Goal: Task Accomplishment & Management: Use online tool/utility

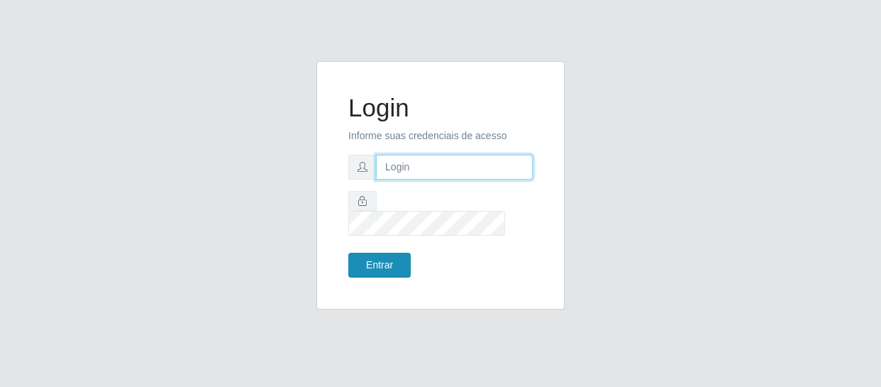
type input "[EMAIL_ADDRESS][DOMAIN_NAME]"
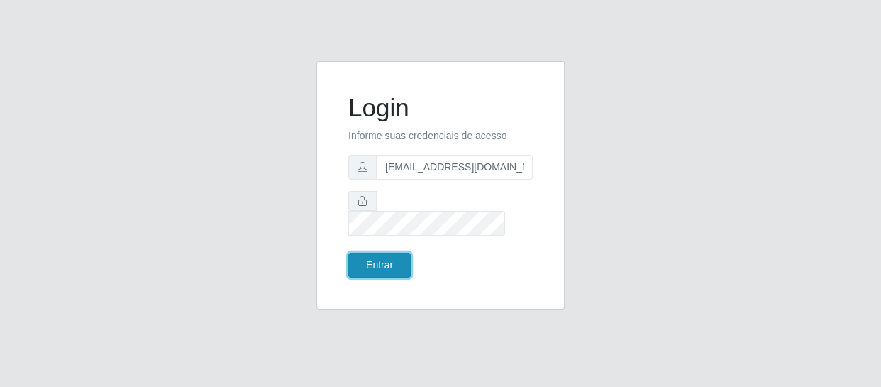
click at [365, 264] on button "Entrar" at bounding box center [379, 265] width 62 height 25
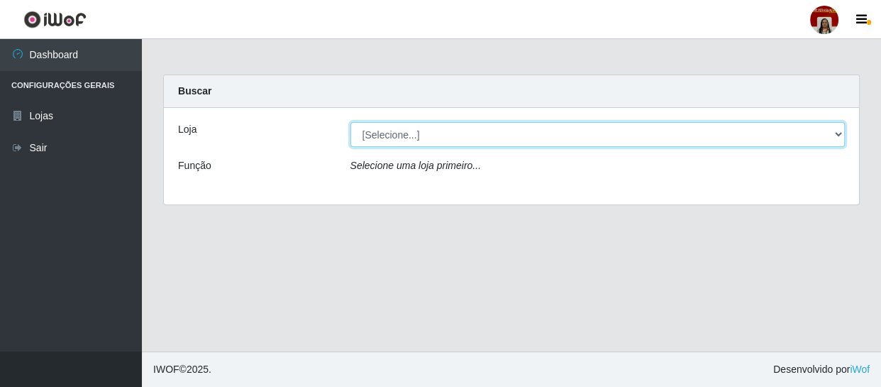
click at [368, 131] on select "[Selecione...] Mar Vermelho - Loja 04" at bounding box center [598, 134] width 495 height 25
select select "251"
click at [351, 122] on select "[Selecione...] Mar Vermelho - Loja 04" at bounding box center [598, 134] width 495 height 25
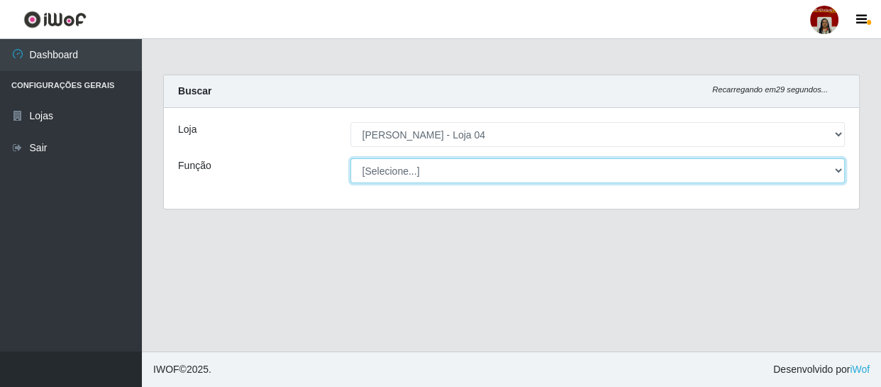
click at [387, 175] on select "[Selecione...] ASG ASG + ASG ++ Auxiliar de Depósito Auxiliar de Depósito + Aux…" at bounding box center [598, 170] width 495 height 25
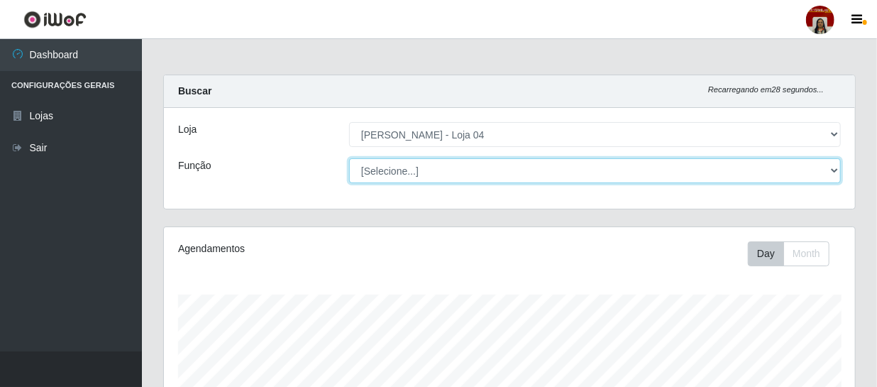
scroll to position [294, 691]
select select "22"
click at [349, 158] on select "[Selecione...] ASG ASG + ASG ++ Auxiliar de Depósito Auxiliar de Depósito + Aux…" at bounding box center [595, 170] width 492 height 25
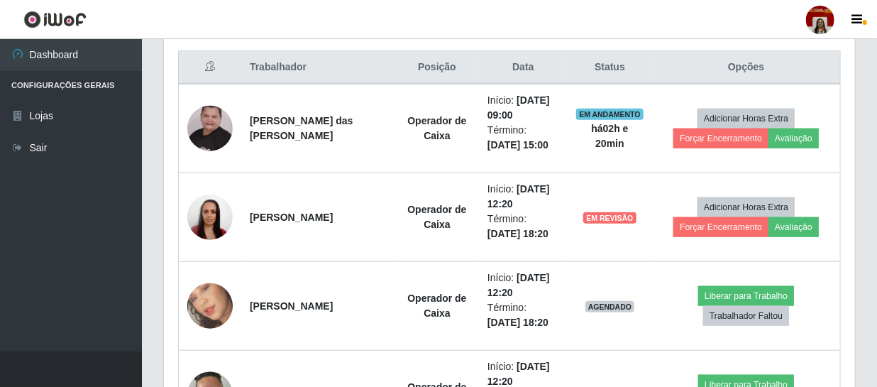
scroll to position [561, 0]
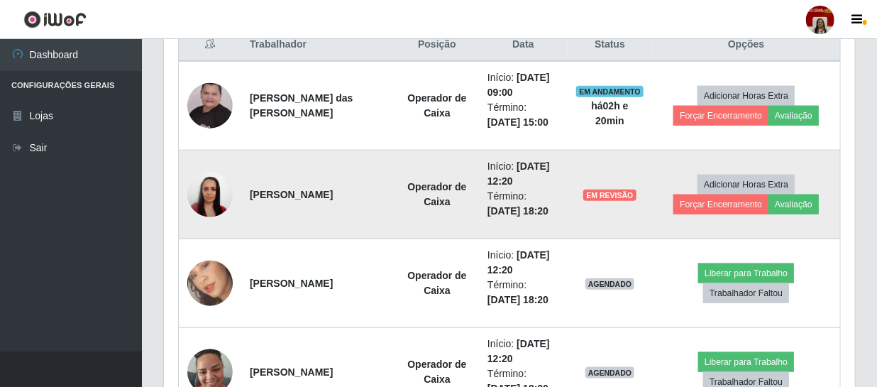
click at [603, 191] on span "EM REVISÃO" at bounding box center [609, 194] width 53 height 11
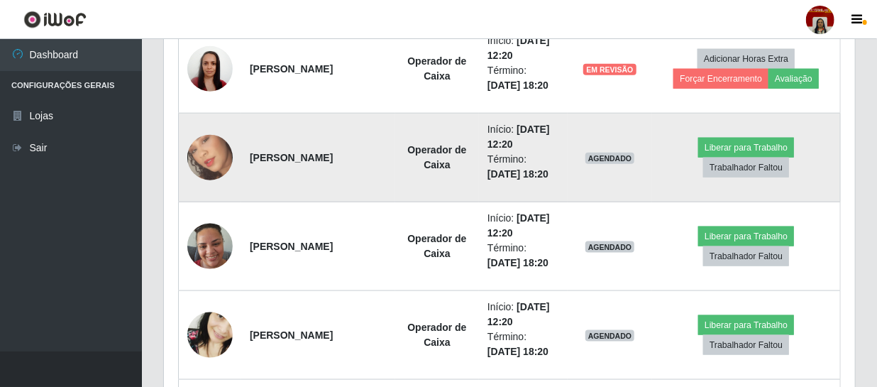
scroll to position [689, 0]
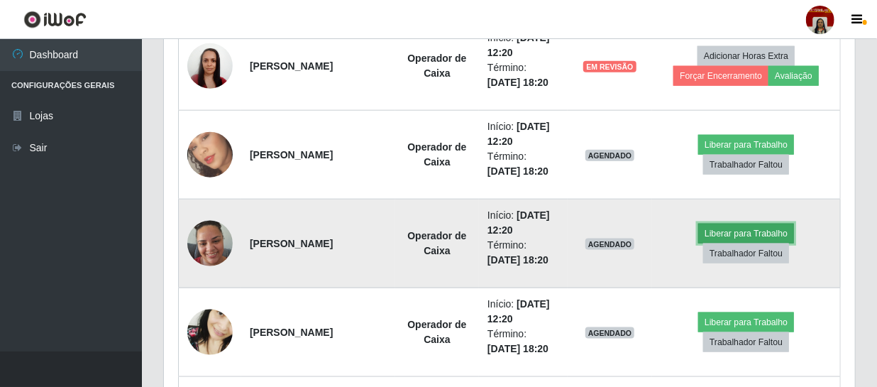
click at [752, 234] on button "Liberar para Trabalho" at bounding box center [746, 234] width 96 height 20
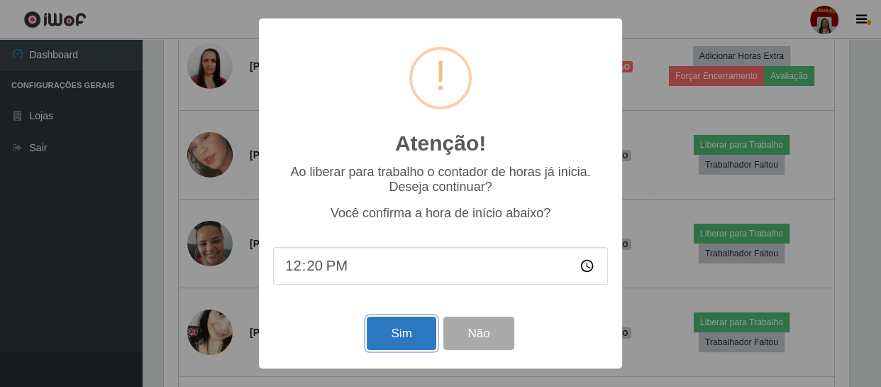
click at [393, 334] on button "Sim" at bounding box center [401, 332] width 69 height 33
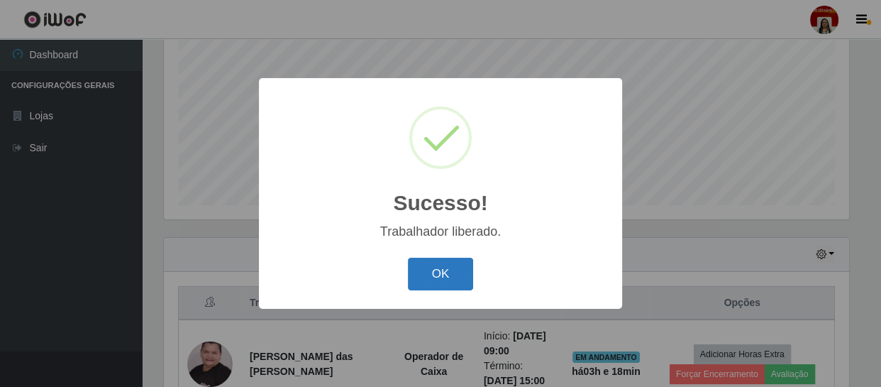
click at [438, 276] on button "OK" at bounding box center [441, 274] width 66 height 33
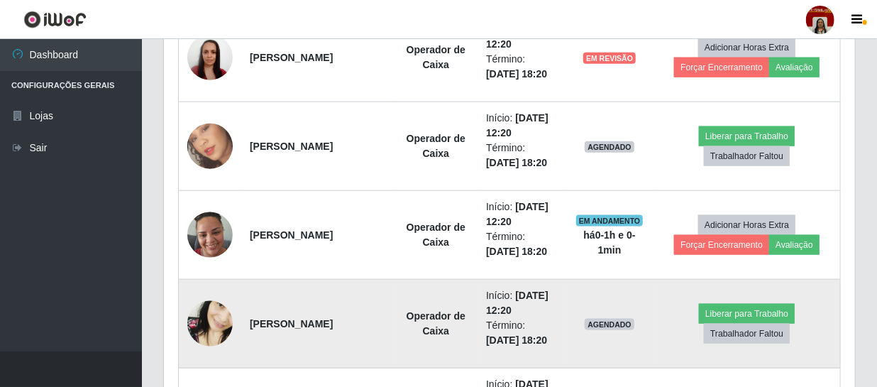
scroll to position [818, 0]
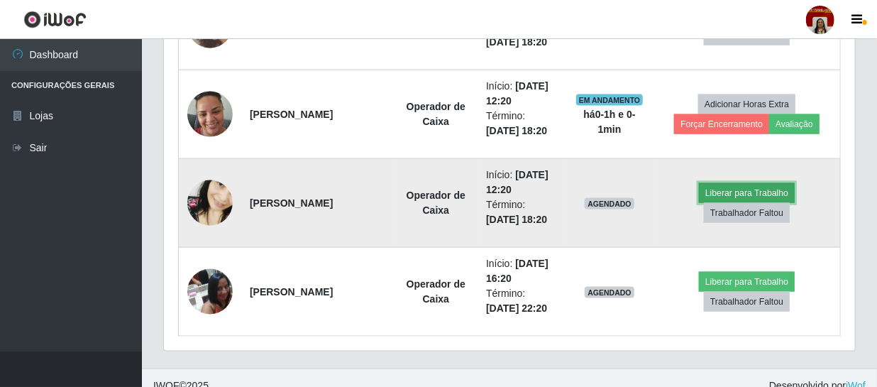
click at [767, 192] on button "Liberar para Trabalho" at bounding box center [747, 193] width 96 height 20
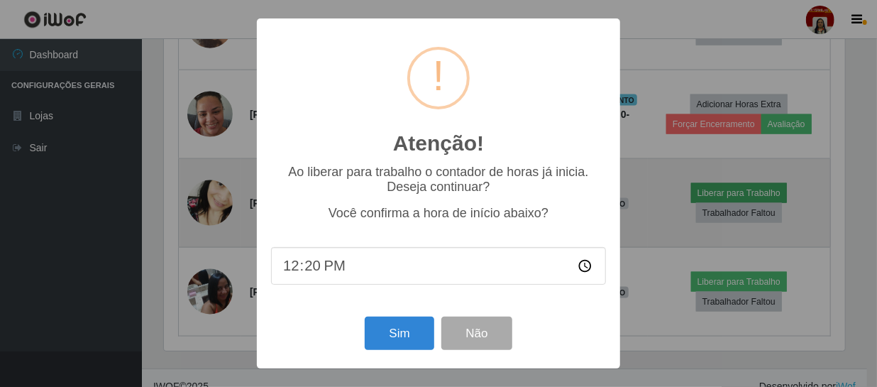
scroll to position [294, 685]
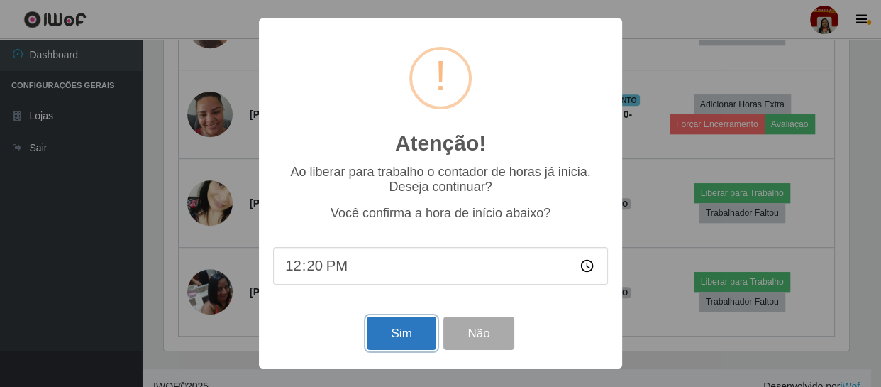
click at [385, 331] on button "Sim" at bounding box center [401, 332] width 69 height 33
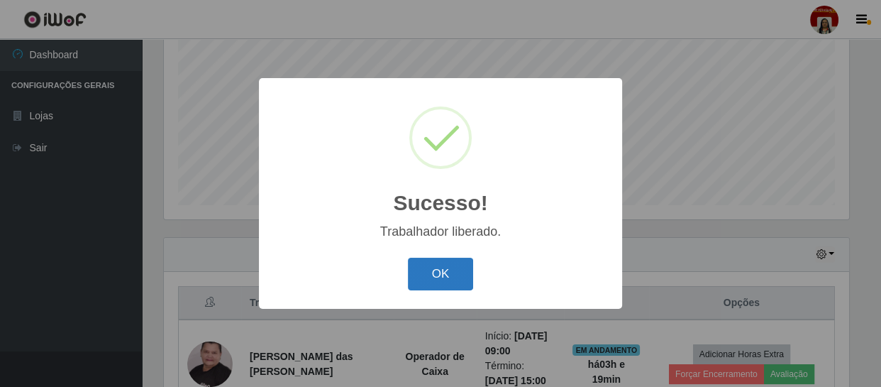
click at [431, 277] on button "OK" at bounding box center [441, 274] width 66 height 33
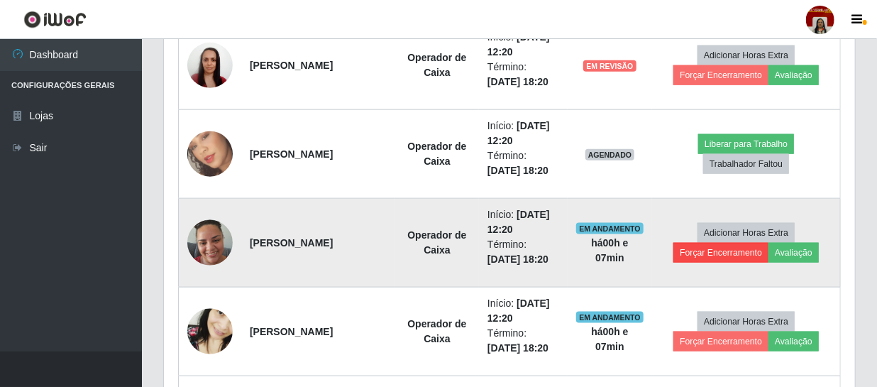
scroll to position [689, 0]
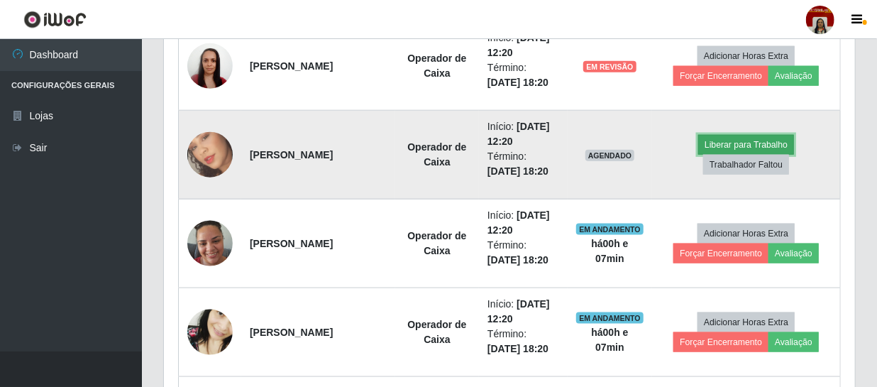
click at [744, 135] on button "Liberar para Trabalho" at bounding box center [746, 145] width 96 height 20
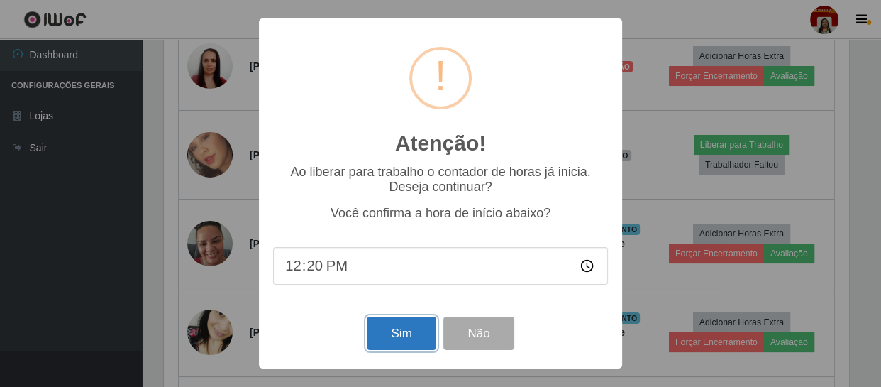
click at [410, 321] on button "Sim" at bounding box center [401, 332] width 69 height 33
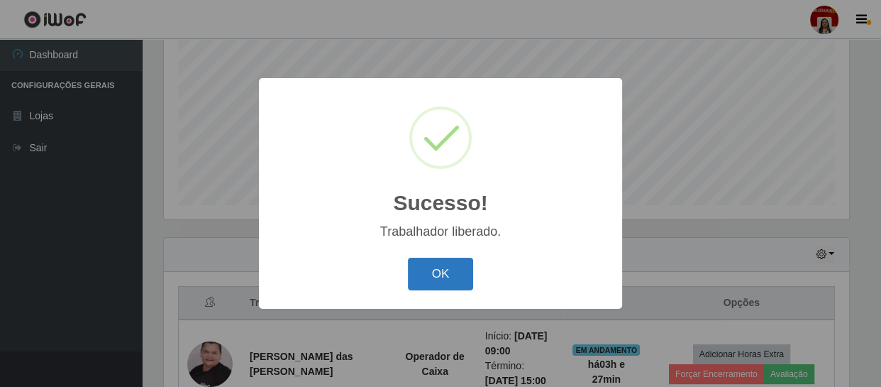
click at [451, 270] on button "OK" at bounding box center [441, 274] width 66 height 33
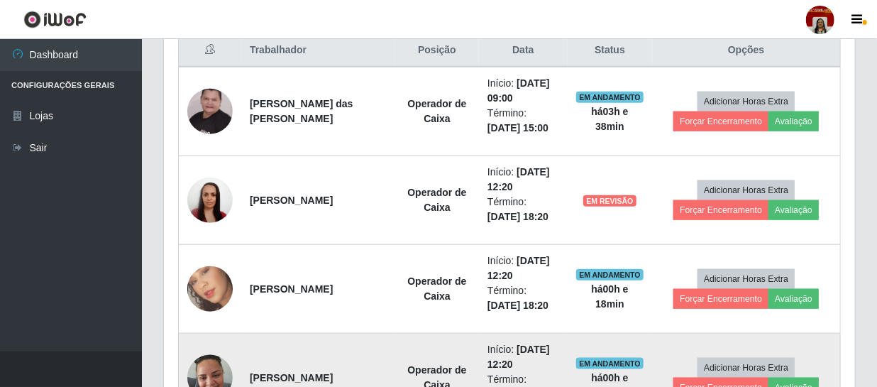
scroll to position [511, 0]
